Goal: Find specific page/section: Find specific page/section

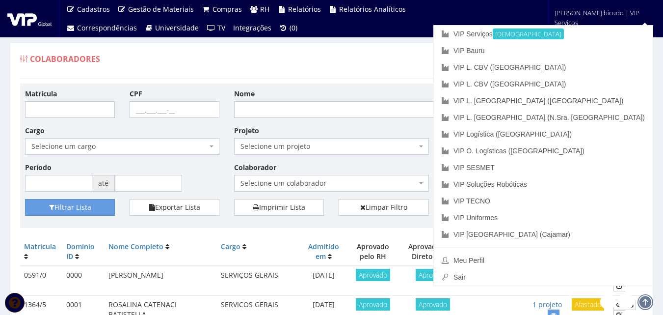
click at [580, 8] on span "julia.bicudo | VIP Serviços" at bounding box center [603, 18] width 96 height 20
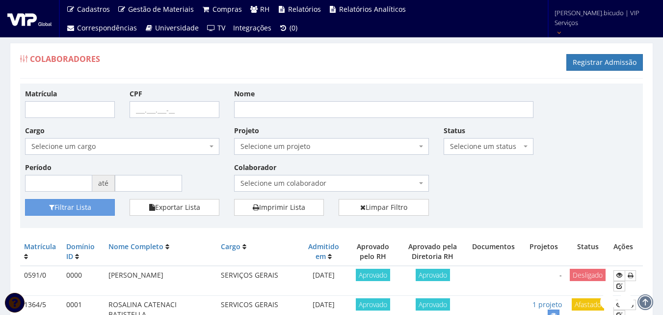
click at [599, 7] on link "julia.bicudo | VIP Serviços" at bounding box center [602, 22] width 103 height 44
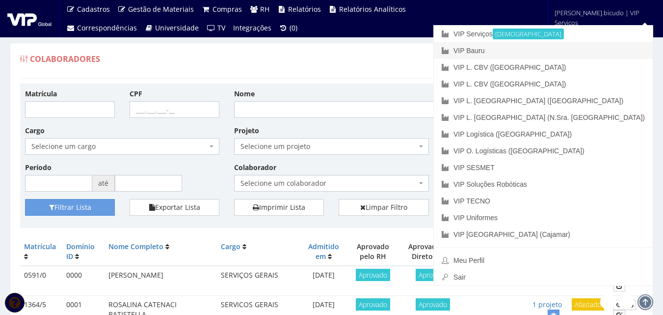
click at [571, 52] on link "VIP Bauru" at bounding box center [543, 50] width 219 height 17
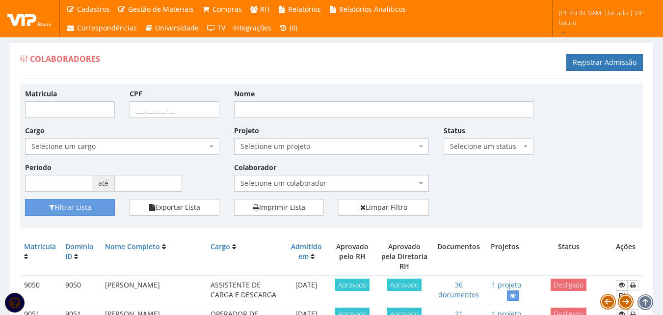
click at [311, 183] on span "Selecione um colaborador" at bounding box center [329, 183] width 176 height 10
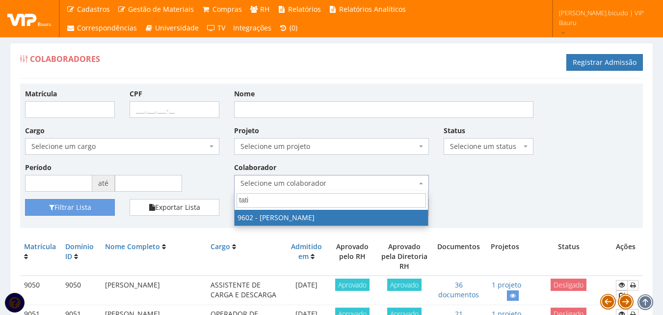
type input "tati"
select select "3769"
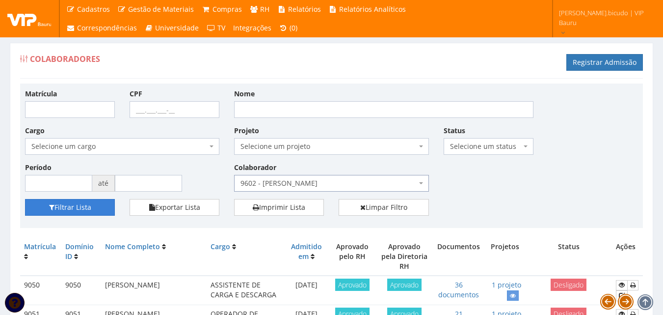
click at [89, 213] on button "Filtrar Lista" at bounding box center [70, 207] width 90 height 17
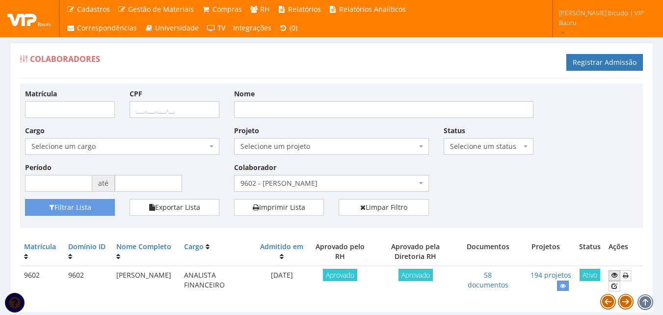
click at [613, 274] on icon at bounding box center [615, 274] width 6 height 7
